Goal: Task Accomplishment & Management: Use online tool/utility

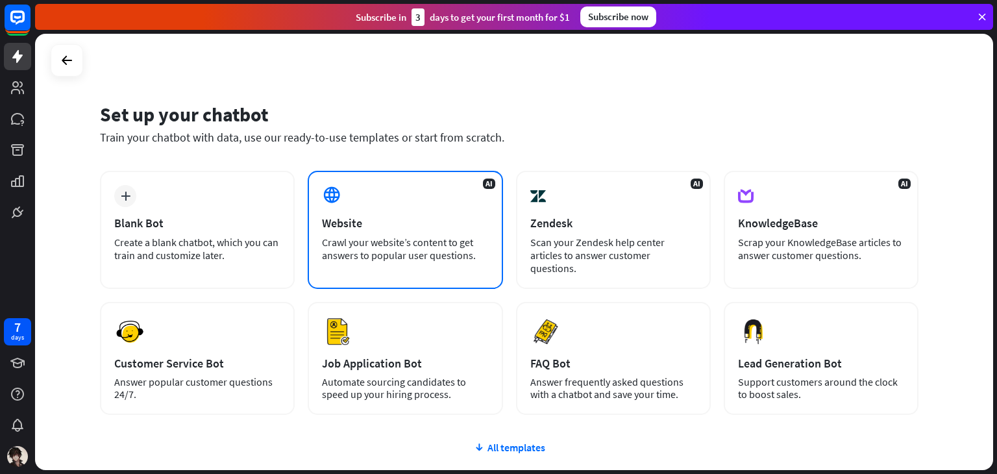
click at [476, 212] on div "AI Website Crawl your website’s content to get answers to popular user question…" at bounding box center [405, 230] width 195 height 118
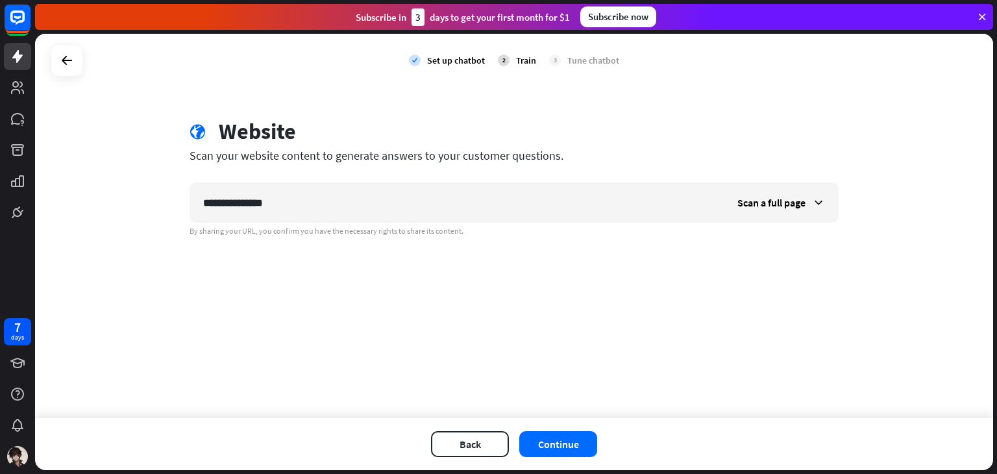
type input "**********"
click at [570, 436] on button "Continue" at bounding box center [558, 444] width 78 height 26
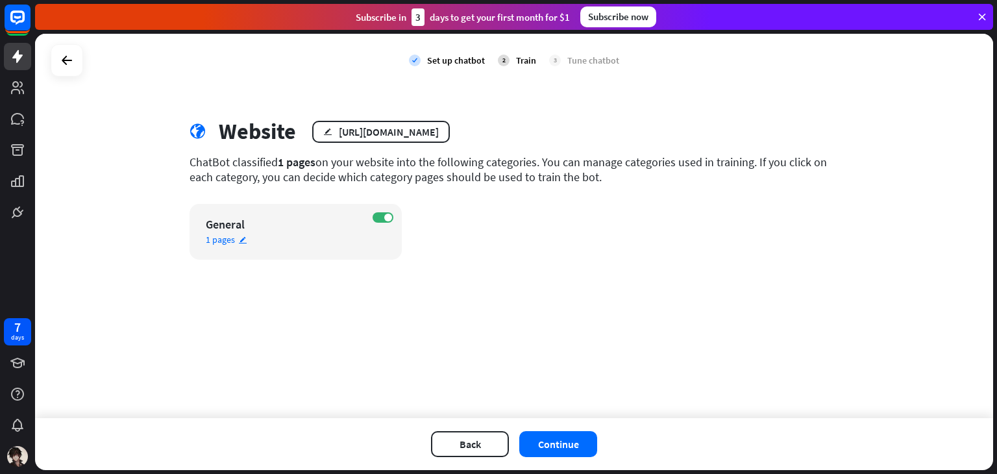
click at [247, 239] on div "1 pages edit" at bounding box center [284, 240] width 157 height 12
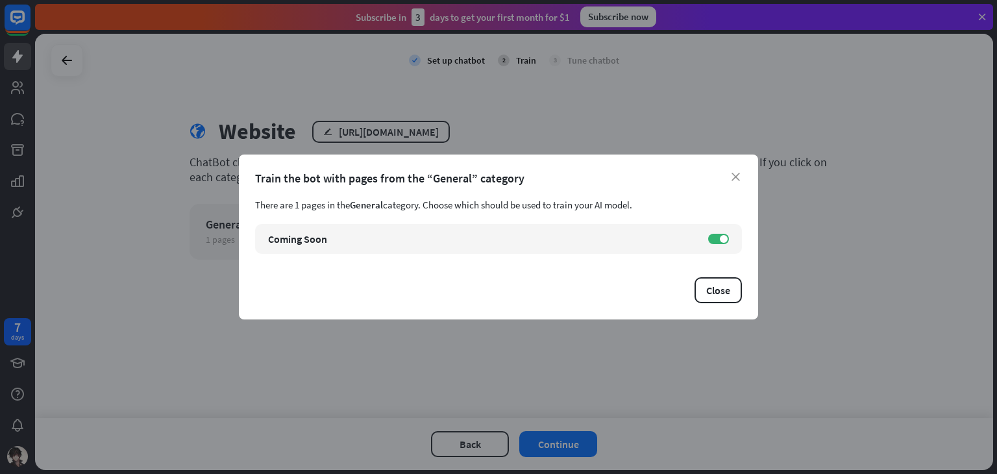
click at [743, 174] on div "close Train the bot with pages from the “General” category There are 1 pages in…" at bounding box center [498, 236] width 519 height 165
click at [737, 176] on icon "close" at bounding box center [735, 177] width 8 height 8
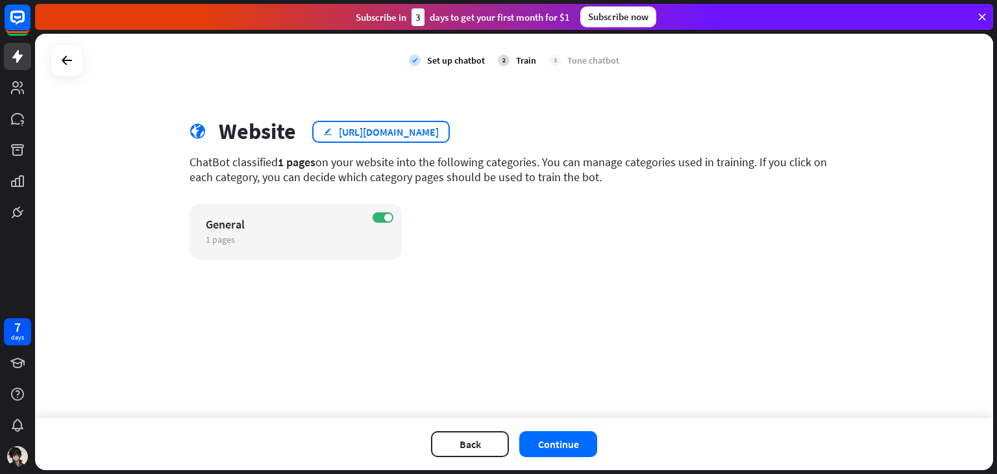
click at [434, 128] on div "[URL][DOMAIN_NAME]" at bounding box center [389, 131] width 100 height 13
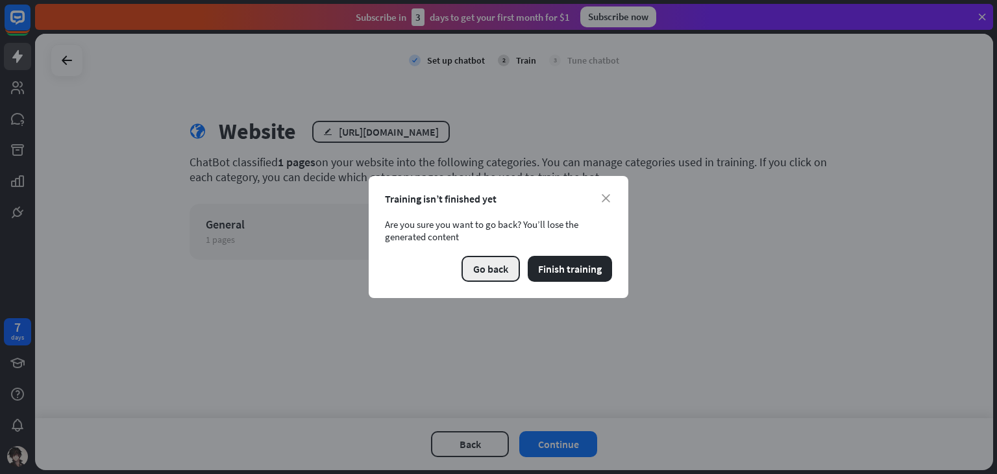
click at [489, 265] on button "Go back" at bounding box center [490, 269] width 58 height 26
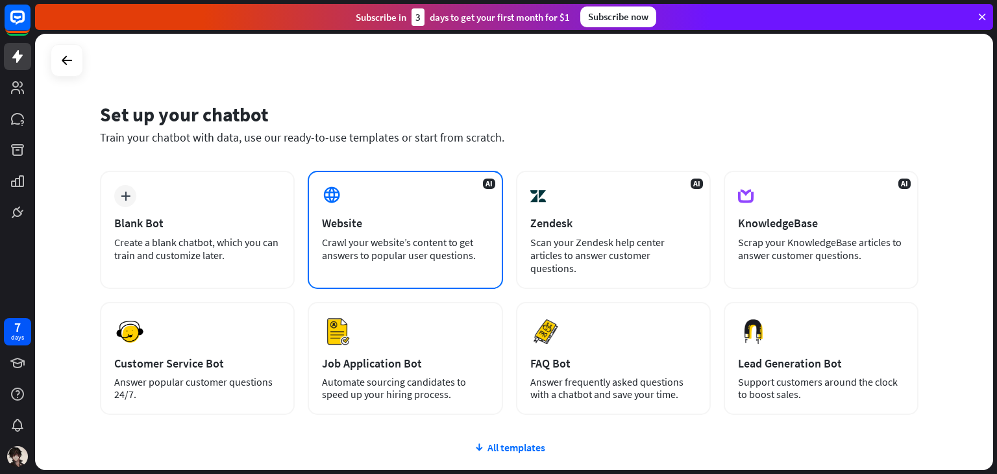
click at [447, 239] on div "Crawl your website’s content to get answers to popular user questions." at bounding box center [405, 249] width 166 height 26
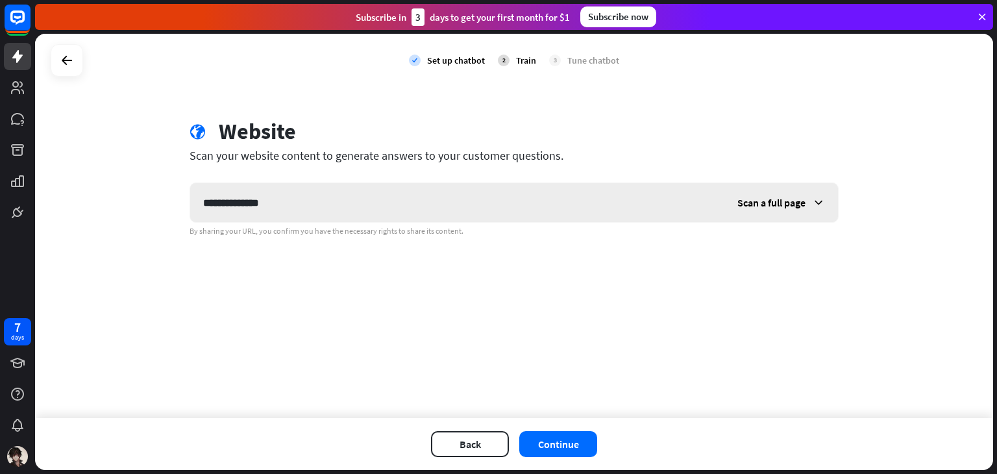
type input "**********"
click at [758, 207] on span "Scan a full page" at bounding box center [771, 202] width 68 height 13
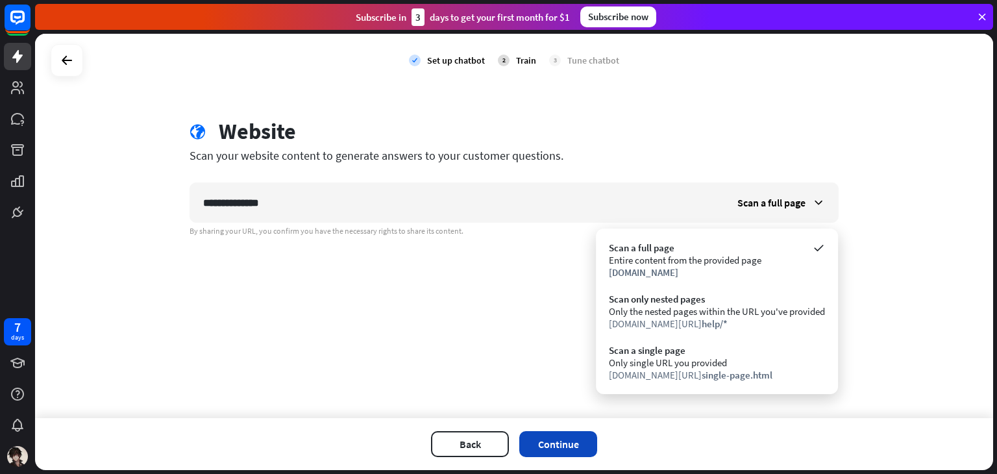
click at [554, 440] on button "Continue" at bounding box center [558, 444] width 78 height 26
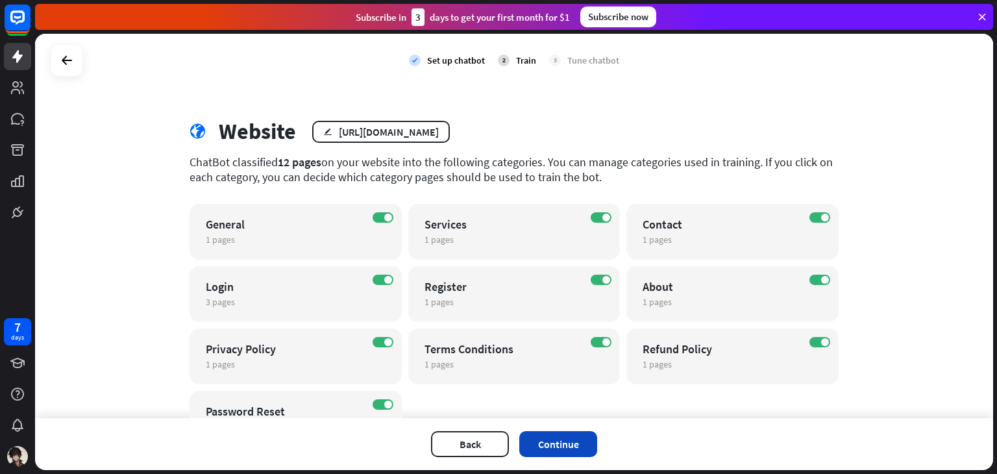
click at [582, 436] on button "Continue" at bounding box center [558, 444] width 78 height 26
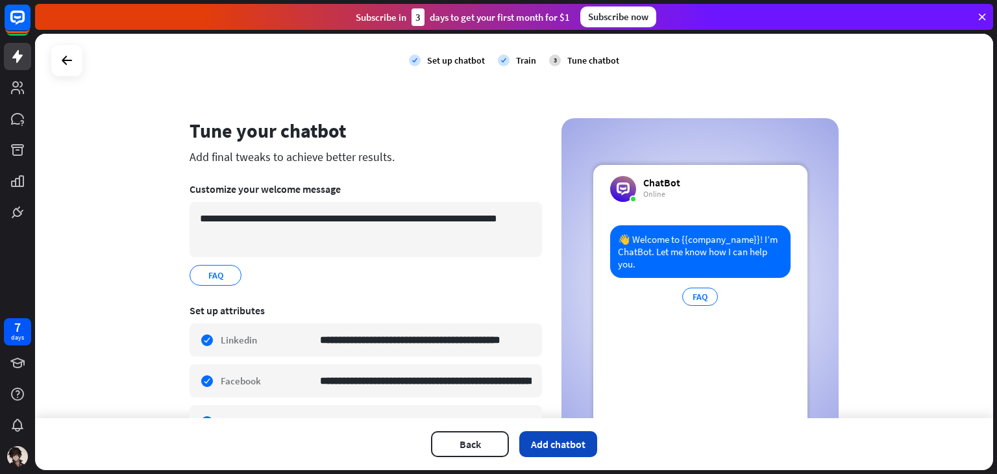
click at [548, 437] on button "Add chatbot" at bounding box center [558, 444] width 78 height 26
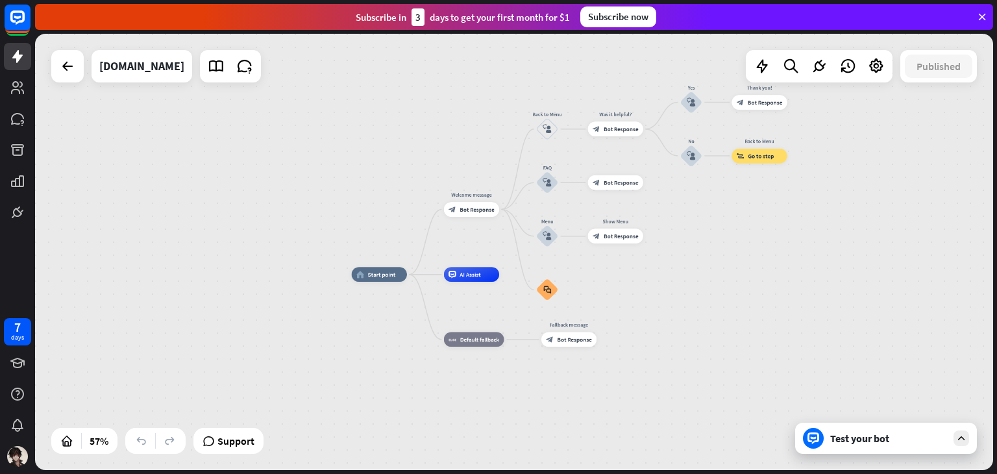
drag, startPoint x: 572, startPoint y: 338, endPoint x: 578, endPoint y: 310, distance: 28.7
click at [578, 310] on div "home_2 Start point Welcome message block_bot_response Bot Response Back to Menu…" at bounding box center [624, 399] width 545 height 248
click at [21, 90] on icon at bounding box center [18, 88] width 16 height 16
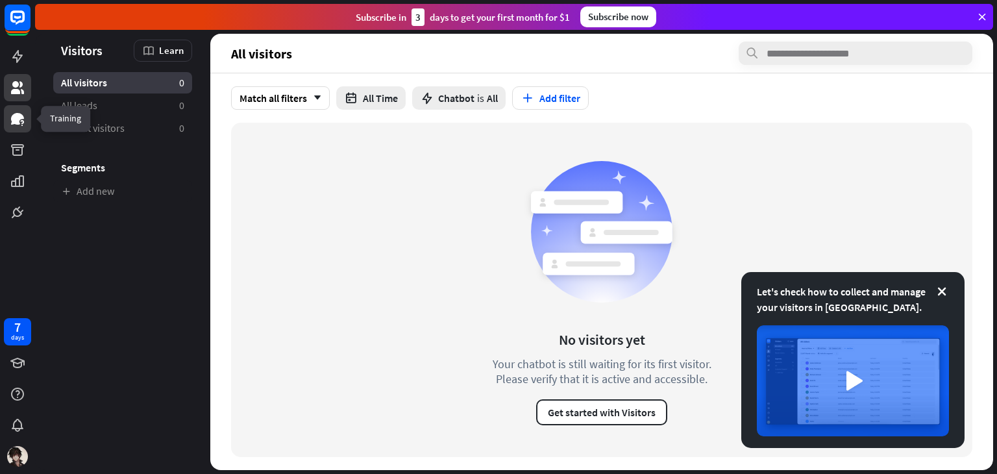
click at [18, 119] on icon at bounding box center [17, 119] width 13 height 12
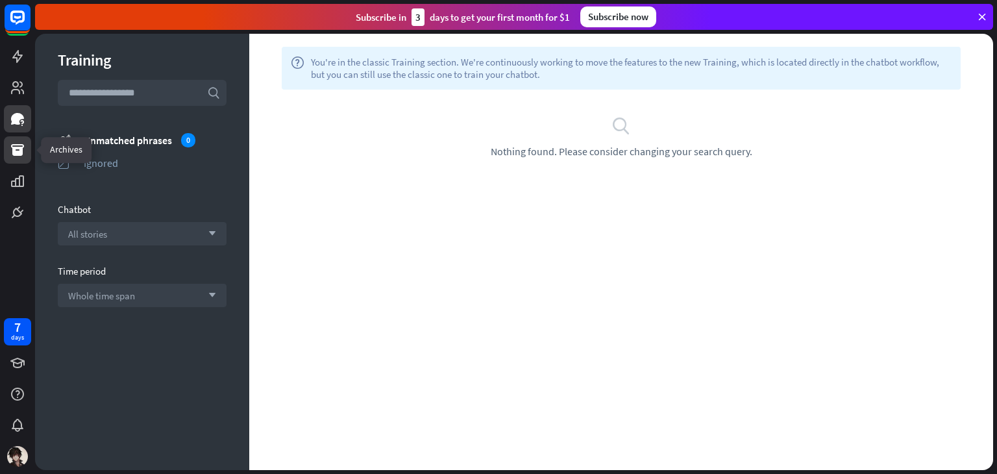
click at [18, 159] on link at bounding box center [17, 149] width 27 height 27
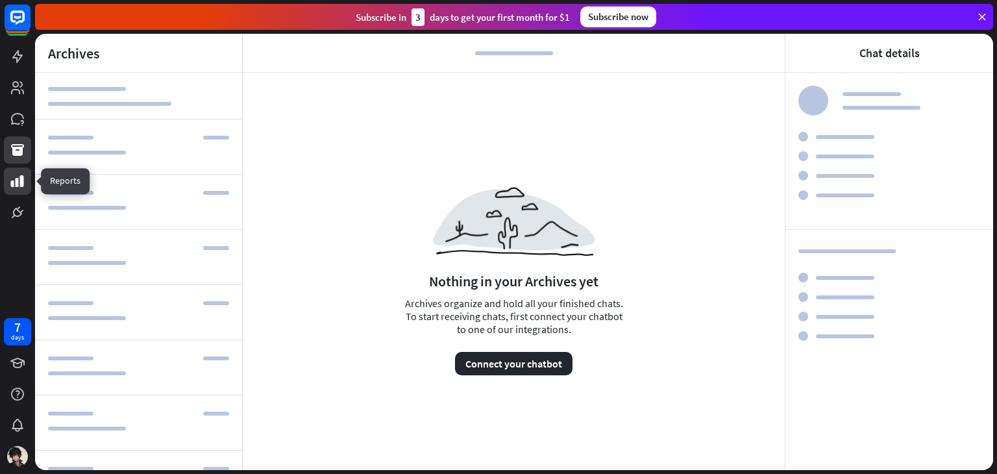
click at [18, 184] on icon at bounding box center [17, 181] width 13 height 12
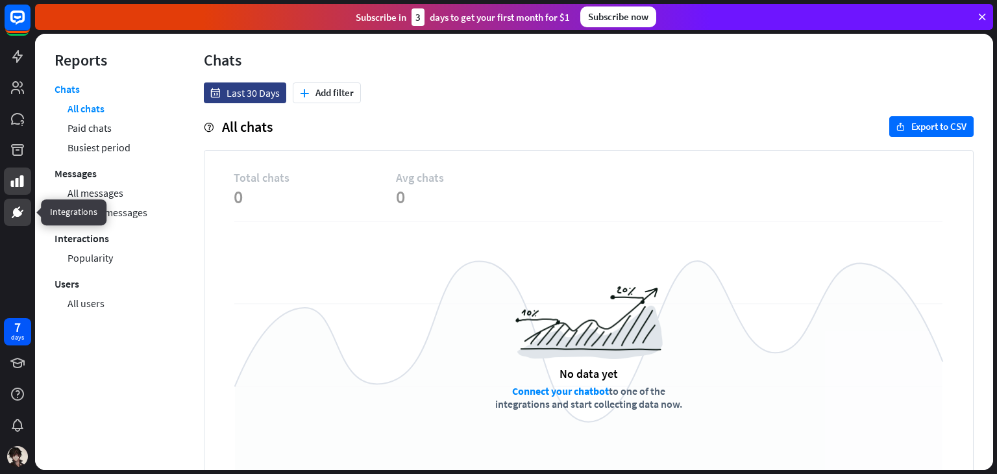
click at [18, 207] on icon at bounding box center [18, 212] width 16 height 16
